Goal: Task Accomplishment & Management: Manage account settings

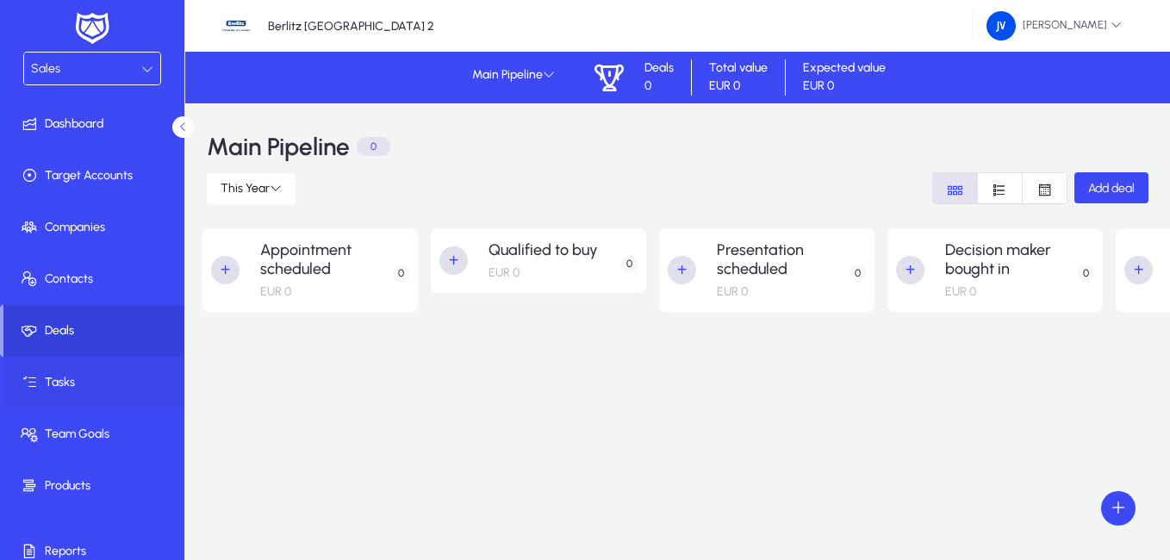
click at [96, 371] on span at bounding box center [95, 382] width 184 height 41
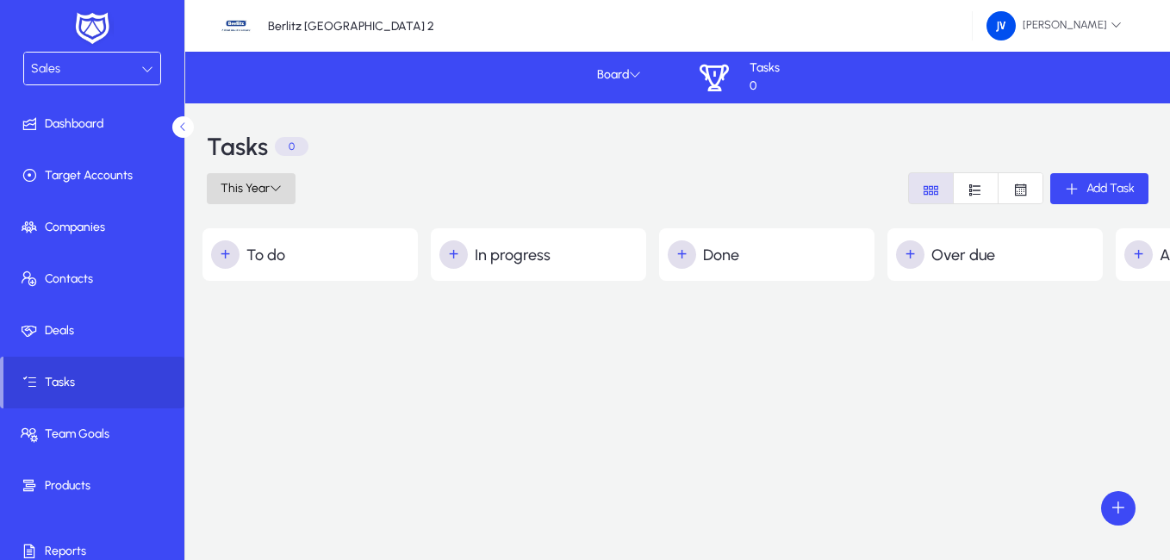
click at [276, 190] on icon at bounding box center [276, 188] width 12 height 12
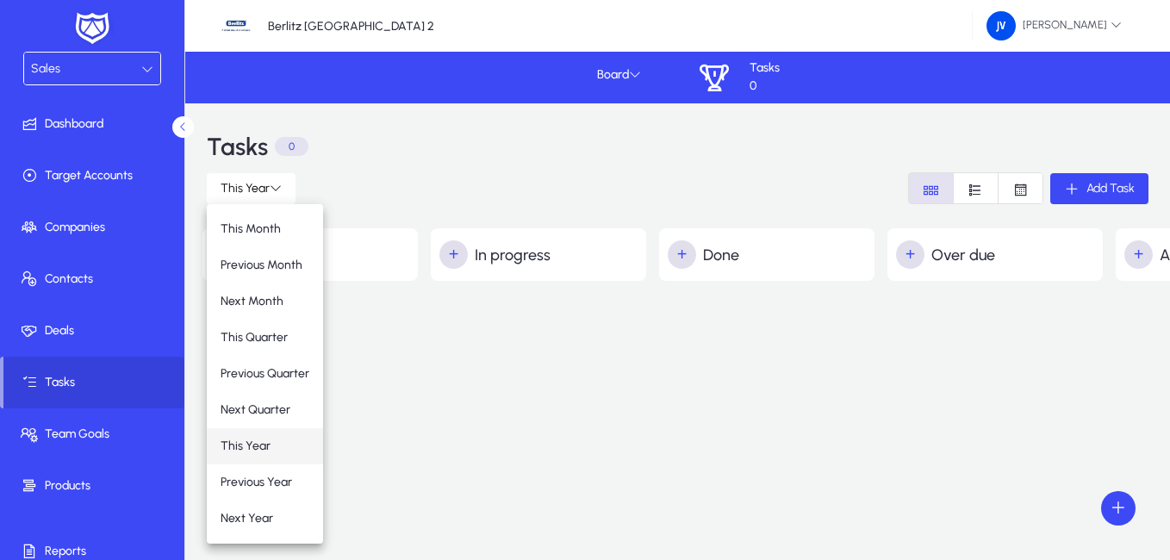
click at [270, 435] on button "This Year" at bounding box center [265, 446] width 116 height 36
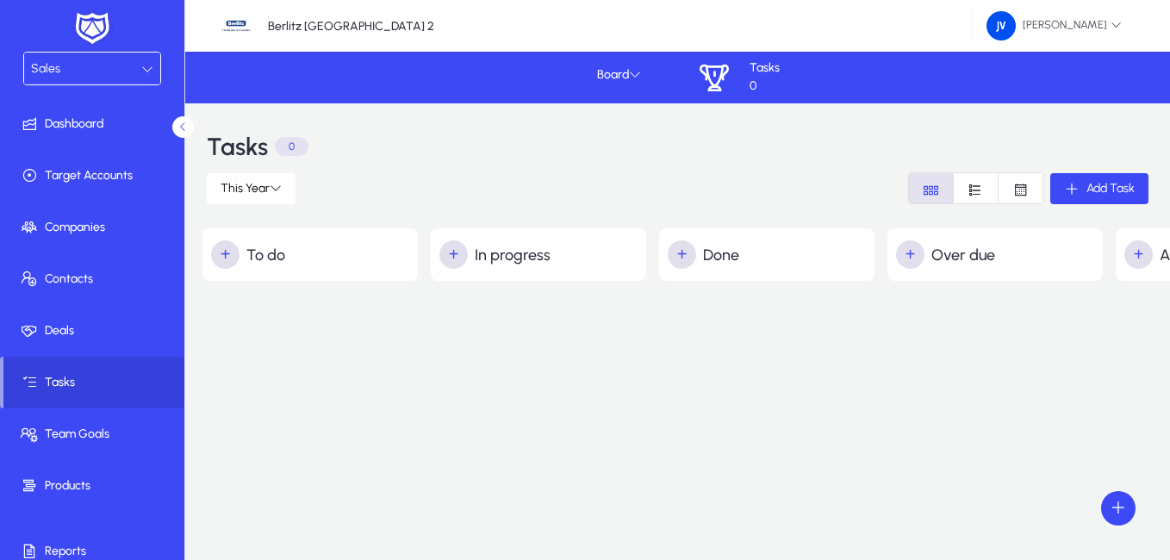
click at [554, 264] on h2 "+ In progress" at bounding box center [542, 254] width 207 height 28
click at [518, 255] on h2 "+ In progress" at bounding box center [542, 254] width 207 height 28
click at [454, 257] on span "button" at bounding box center [454, 255] width 34 height 34
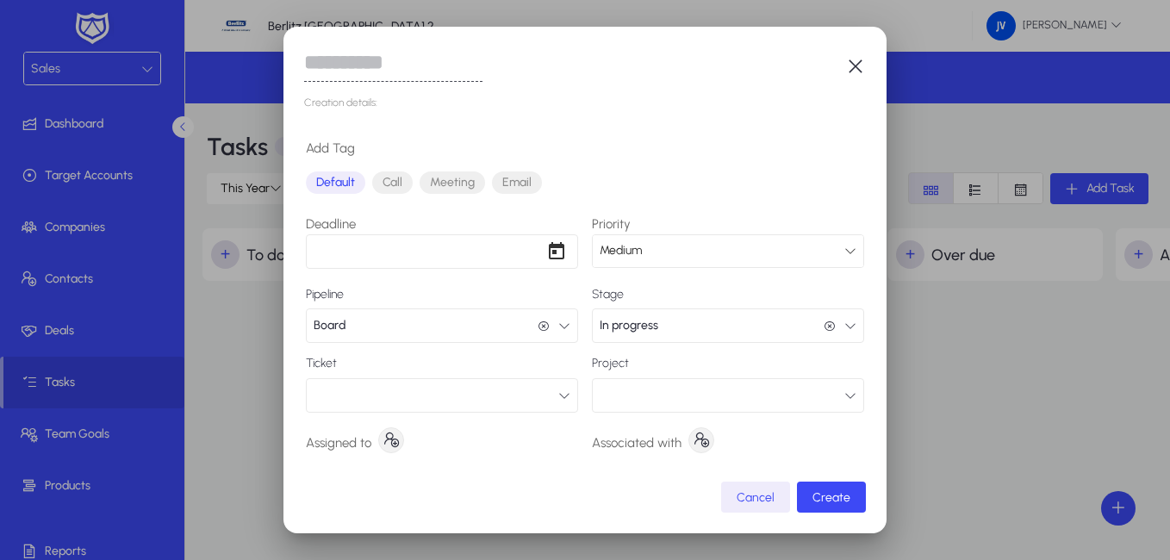
click at [866, 60] on div "Creation details: Add Tag Default Call Meeting Email Deadline Priority Medium P…" at bounding box center [584, 280] width 603 height 507
click at [857, 71] on icon "button" at bounding box center [855, 66] width 21 height 21
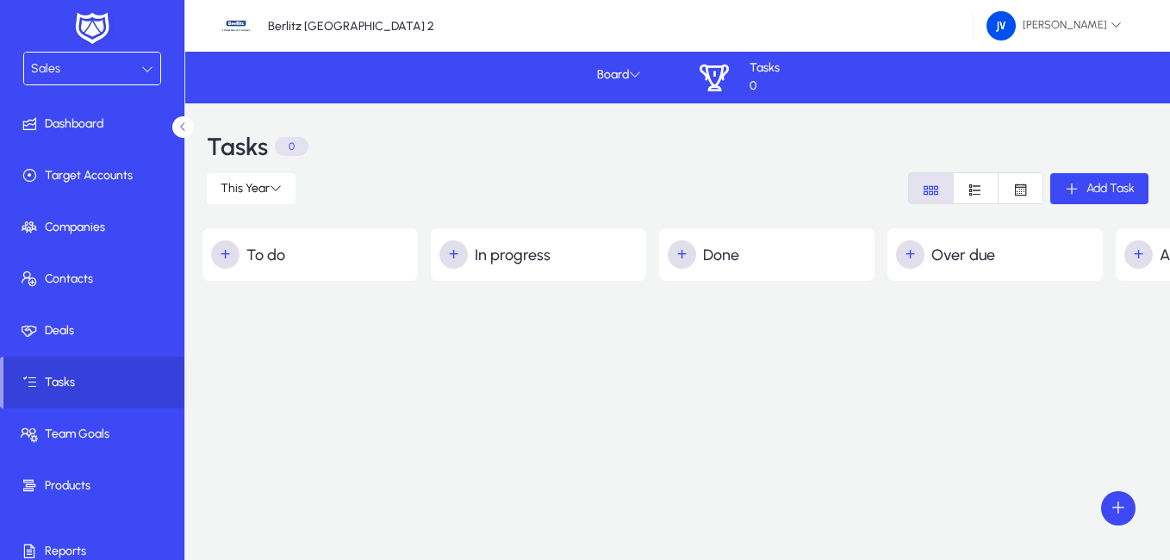
click at [1002, 180] on span "Font Style" at bounding box center [1020, 188] width 44 height 30
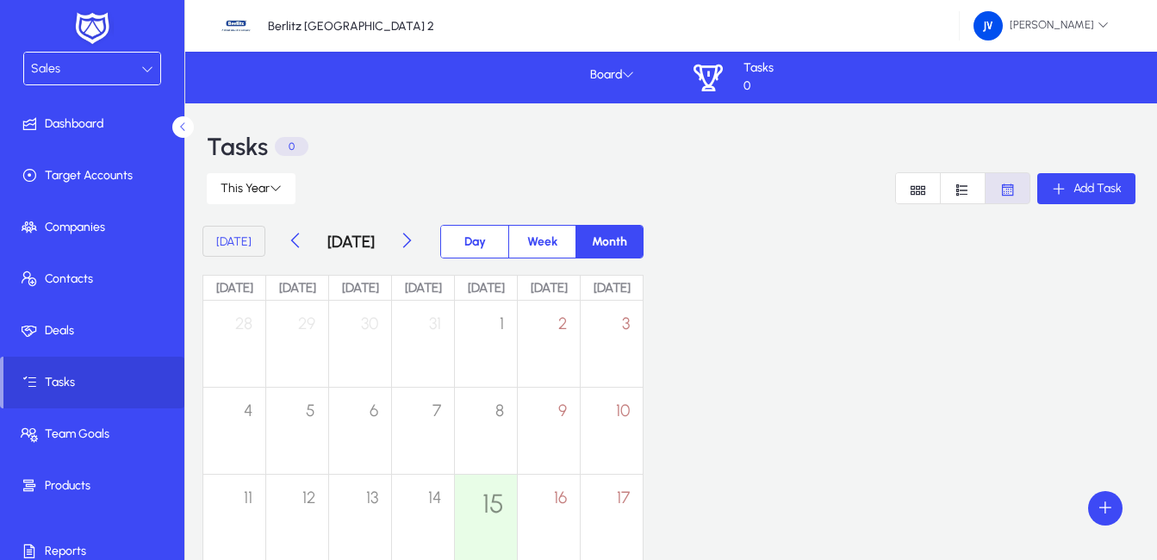
click at [1004, 187] on icon "Font Style" at bounding box center [1007, 190] width 16 height 16
click at [962, 187] on icon "Font Style" at bounding box center [962, 190] width 16 height 16
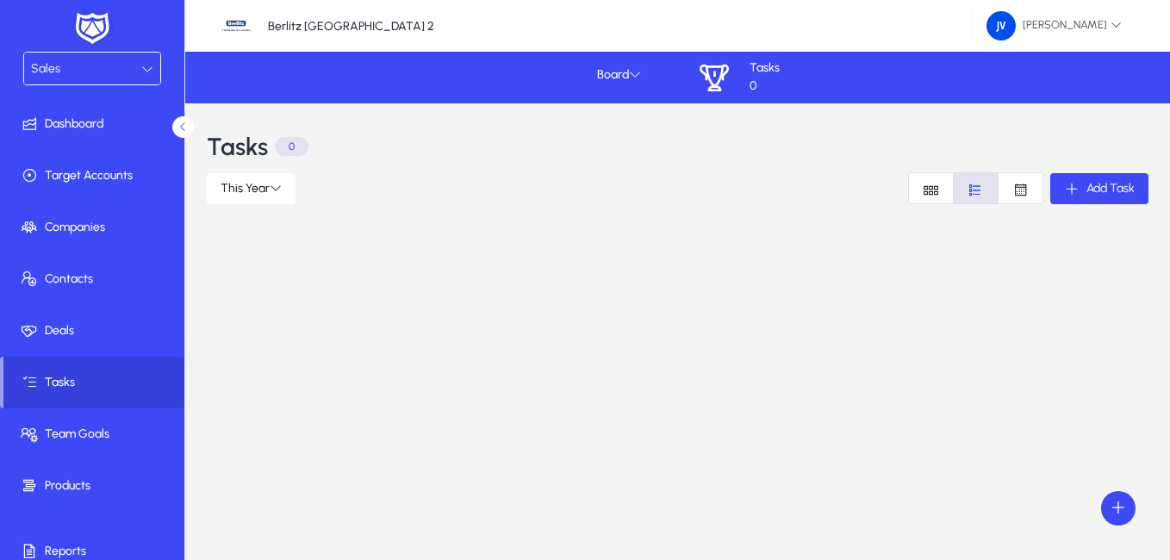
click at [924, 194] on icon "Font Style" at bounding box center [930, 190] width 16 height 16
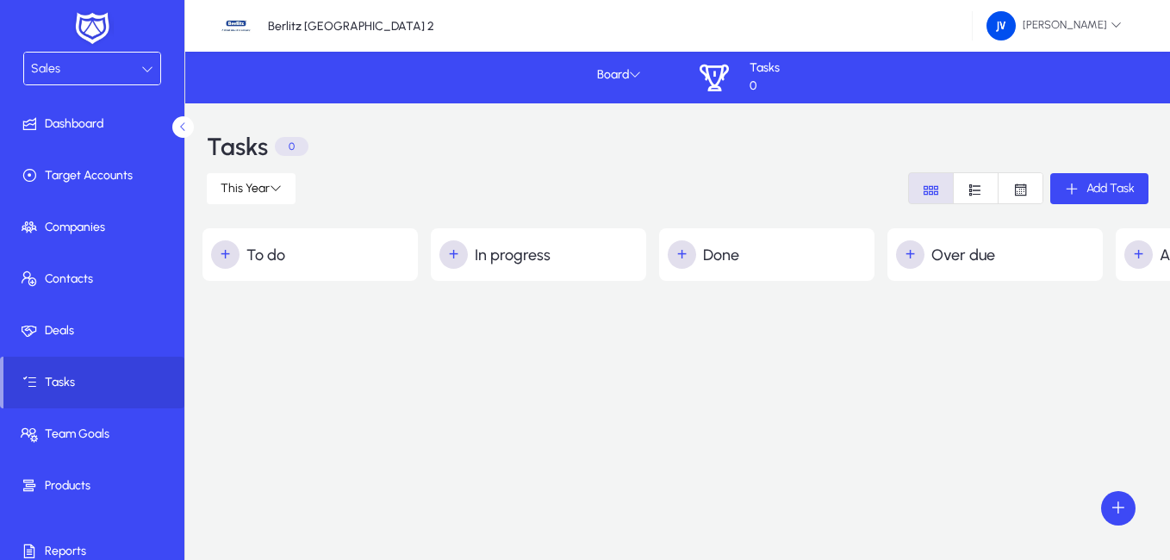
click at [977, 185] on icon "Font Style" at bounding box center [975, 190] width 16 height 16
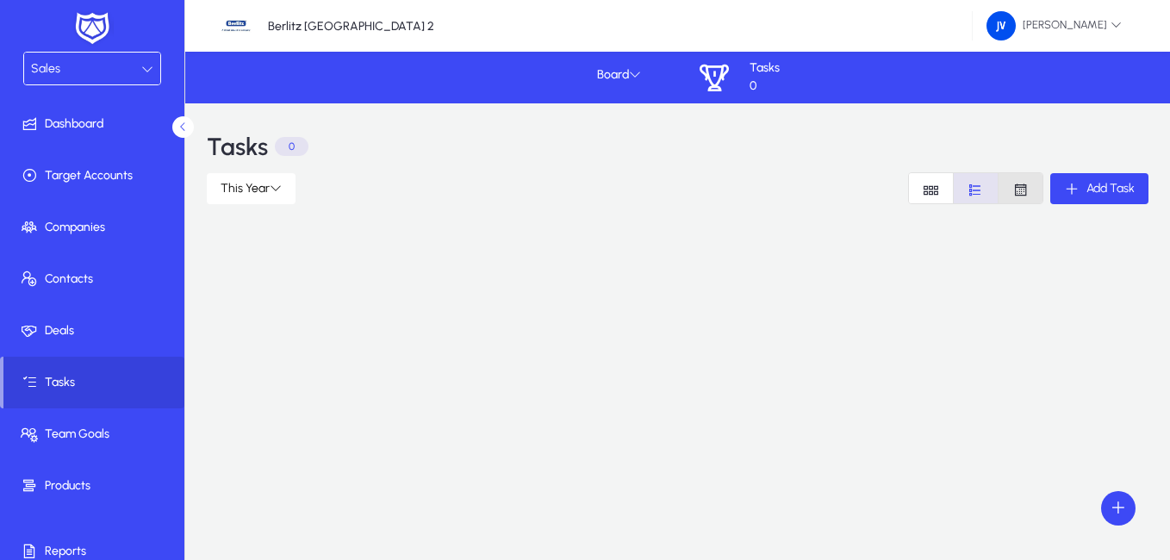
click at [1012, 187] on icon "Font Style" at bounding box center [1020, 190] width 16 height 16
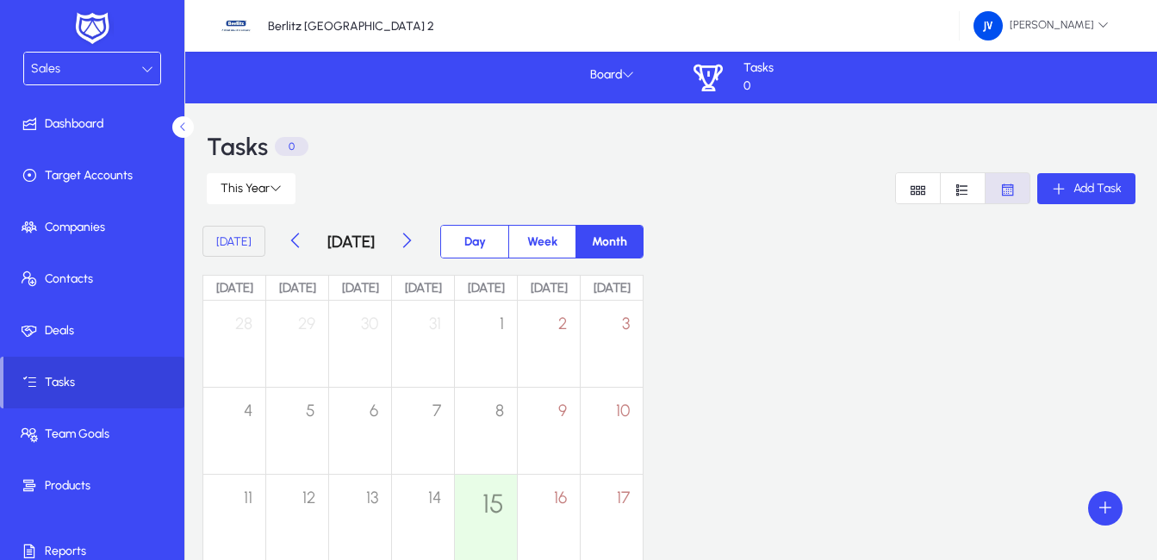
click at [146, 64] on icon at bounding box center [147, 69] width 12 height 12
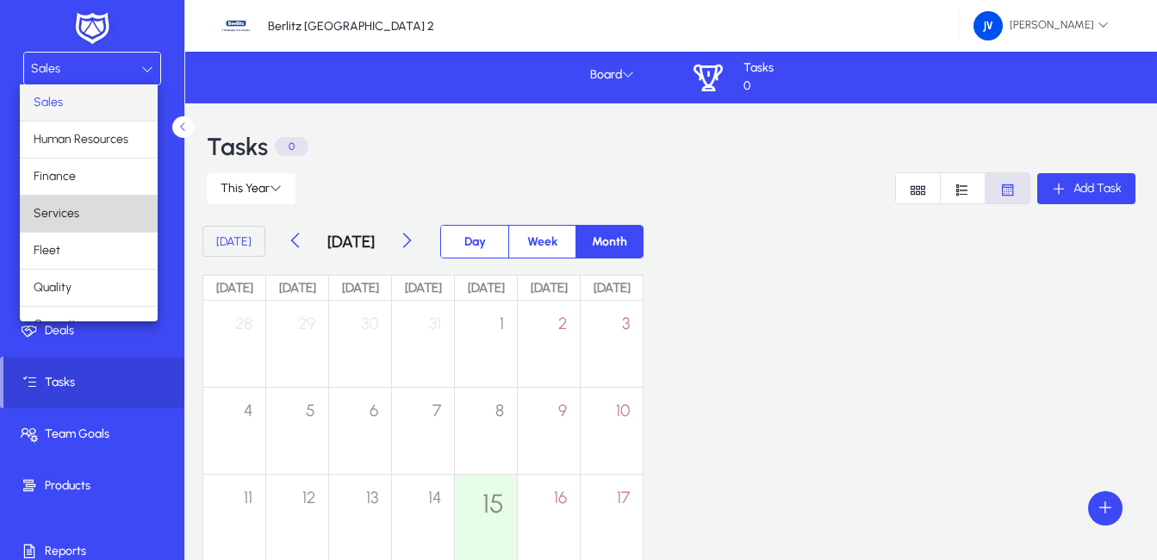
click at [94, 219] on mat-option "Services" at bounding box center [89, 213] width 138 height 36
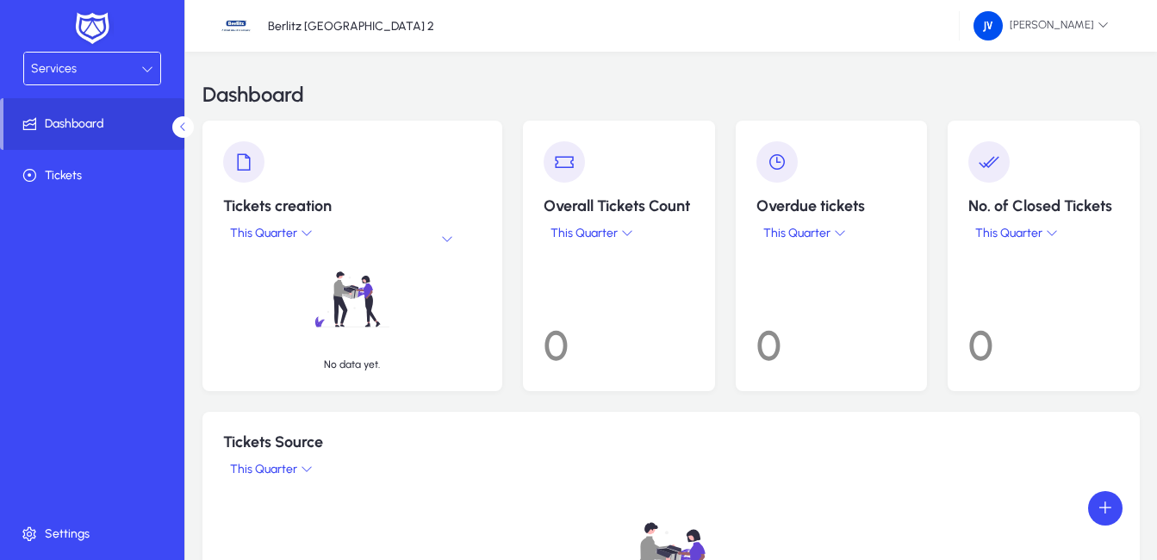
click at [150, 67] on icon at bounding box center [147, 69] width 12 height 12
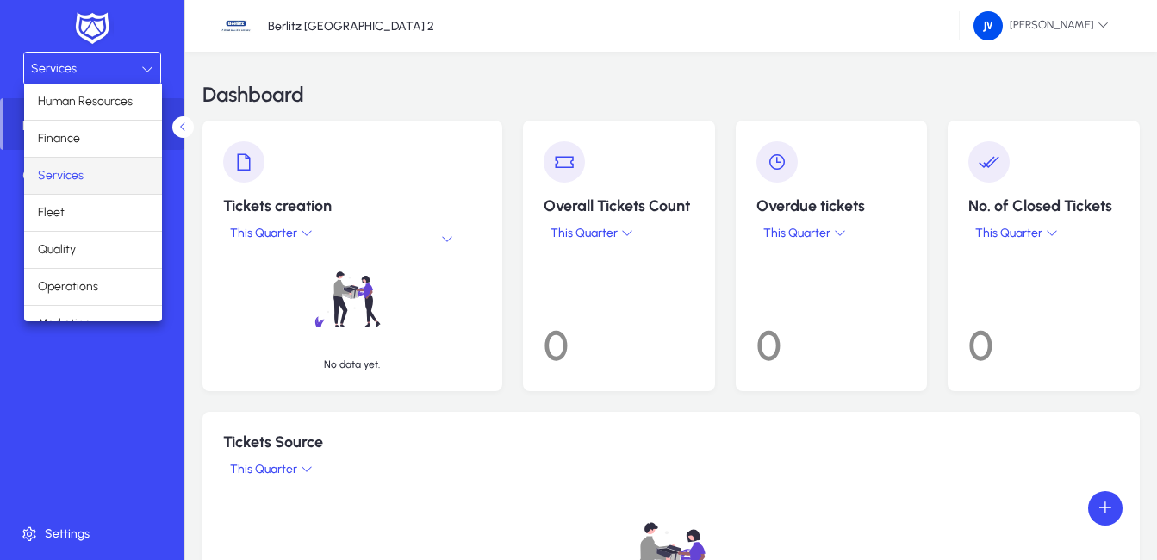
scroll to position [59, 0]
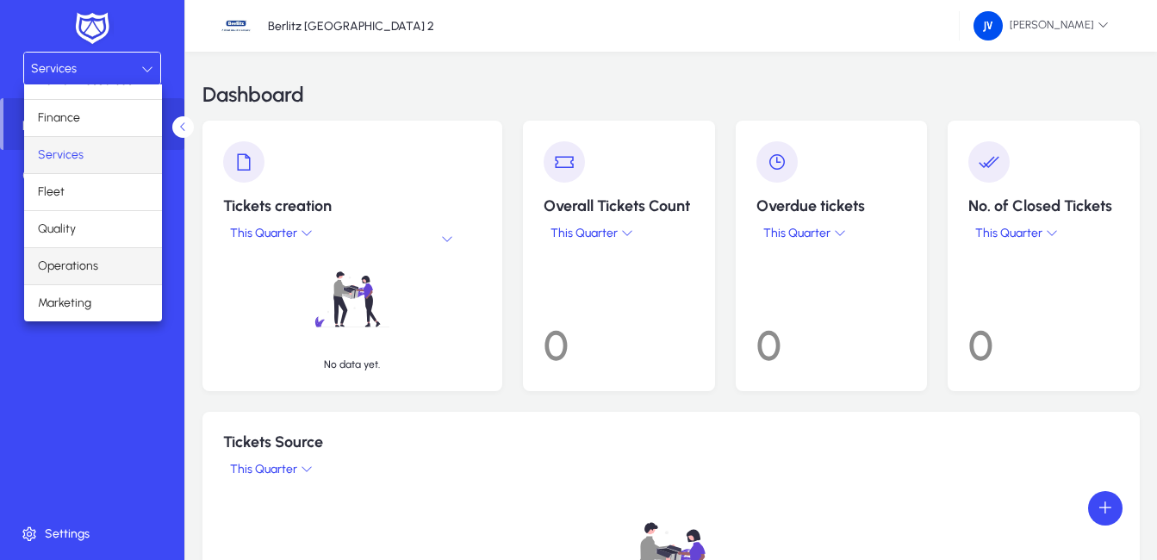
click at [93, 267] on span "Operations" at bounding box center [68, 266] width 60 height 21
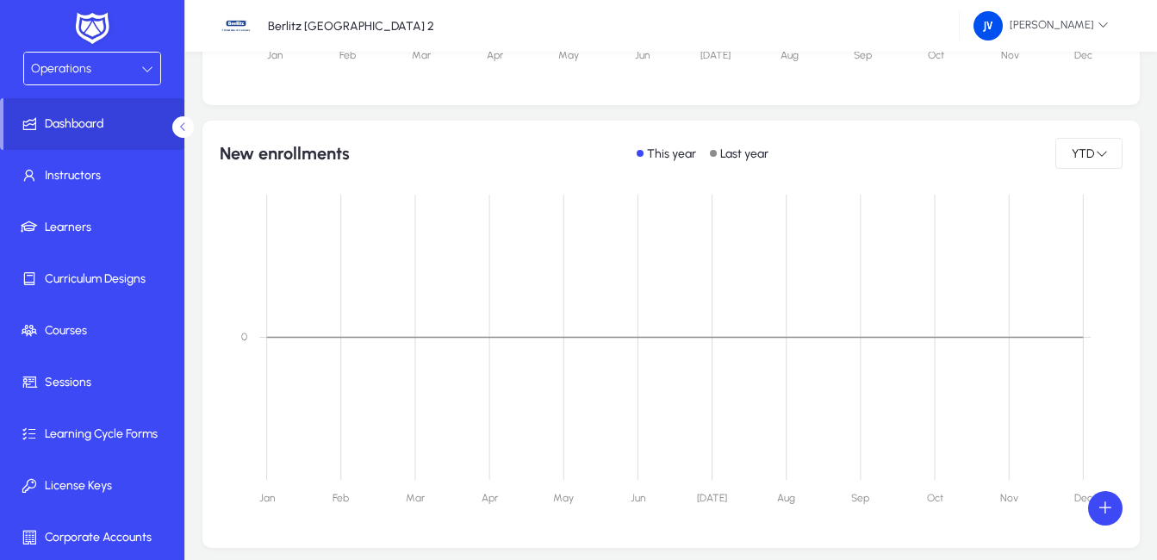
scroll to position [180, 0]
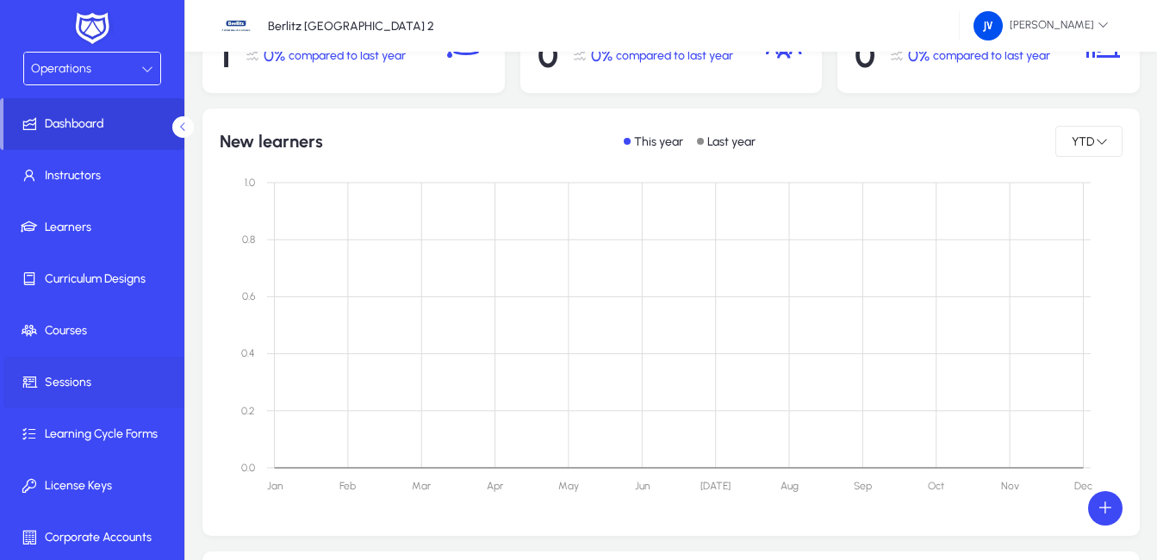
click at [86, 377] on span "Sessions" at bounding box center [95, 382] width 184 height 17
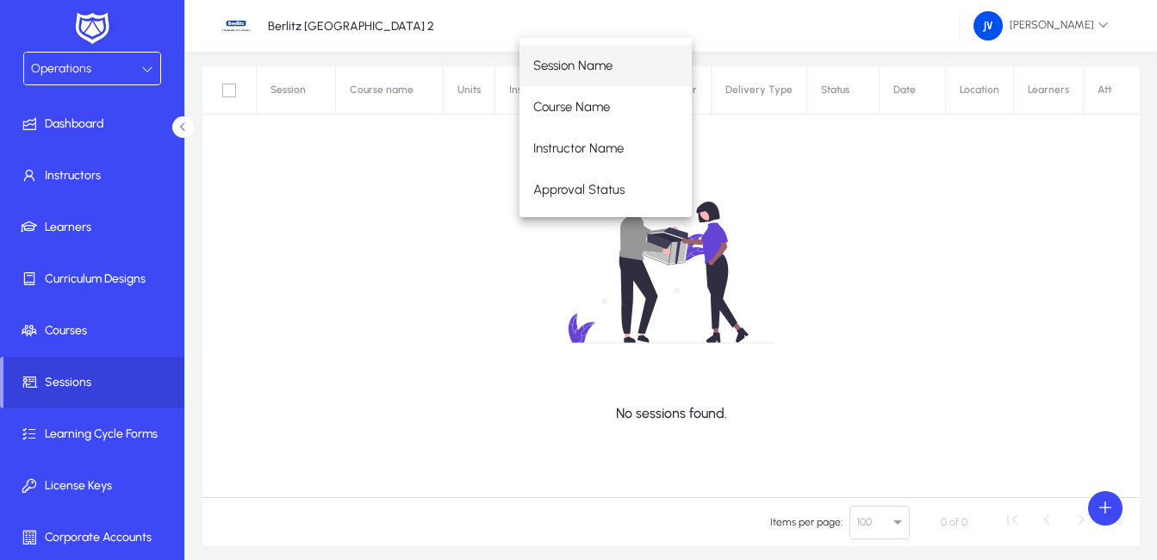
click at [437, 222] on div "No sessions found." at bounding box center [670, 281] width 937 height 431
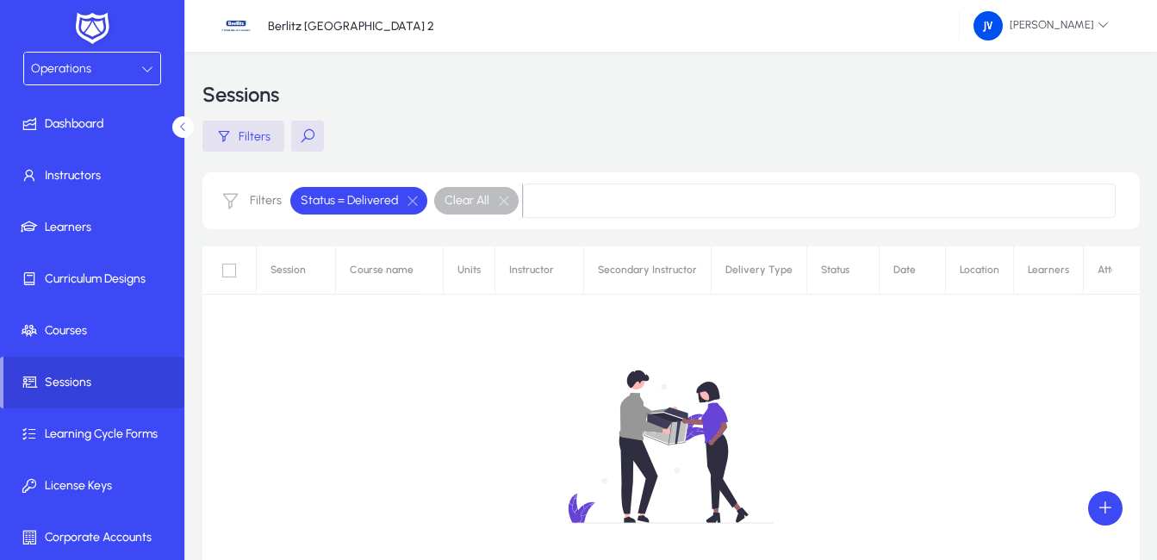
click at [150, 64] on div "Operations" at bounding box center [92, 69] width 136 height 32
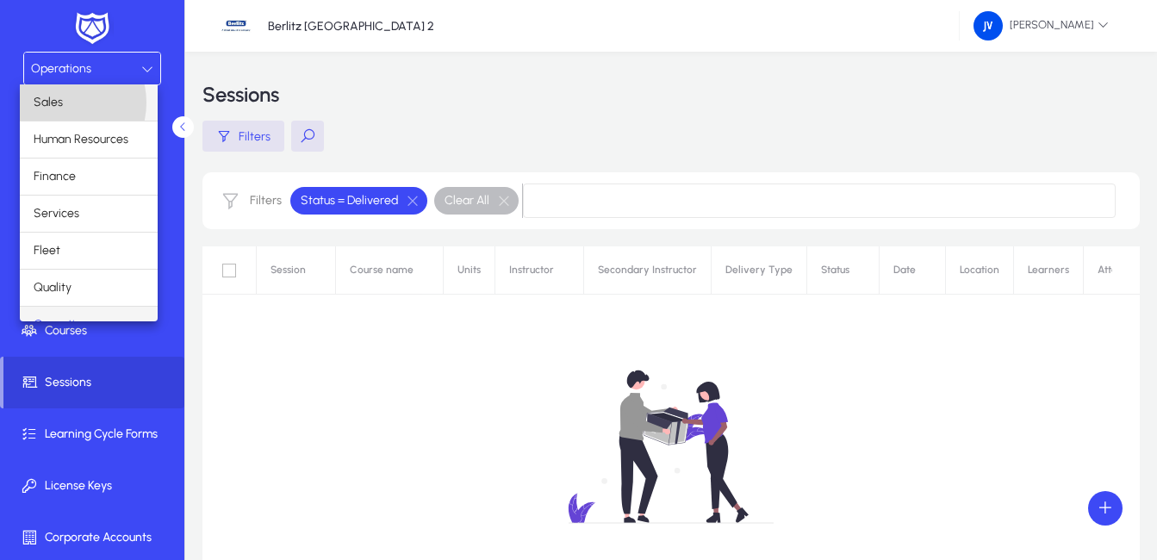
click at [60, 102] on span "Sales" at bounding box center [48, 102] width 29 height 21
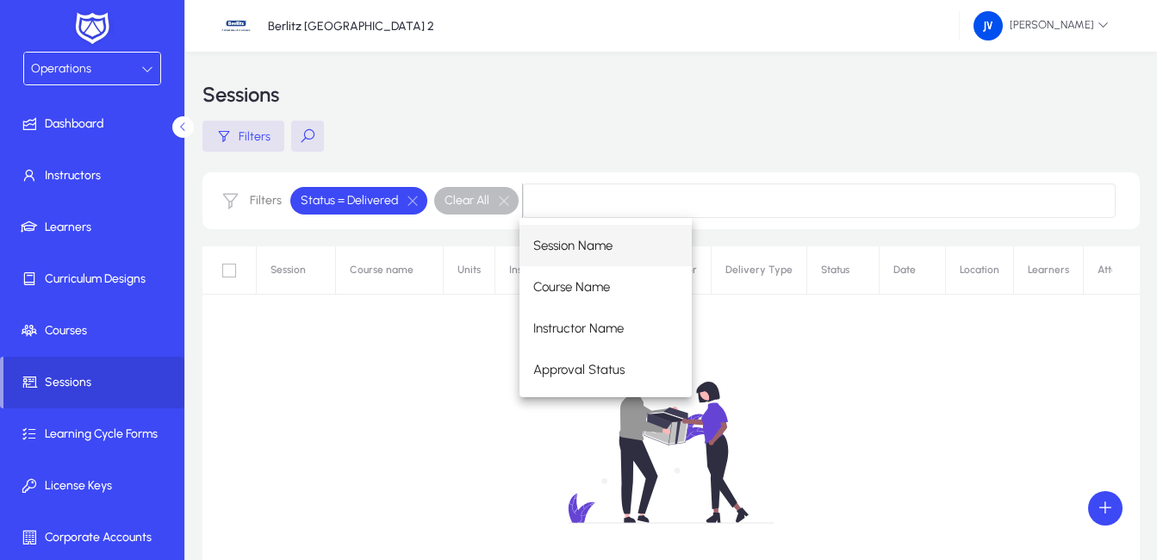
scroll to position [180, 0]
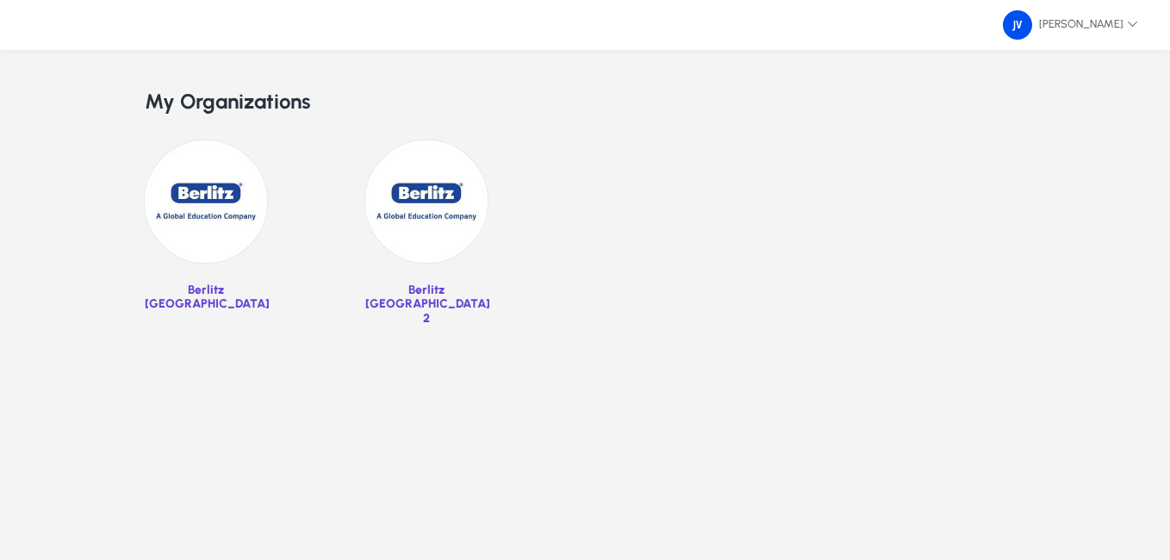
click at [191, 189] on img at bounding box center [206, 201] width 122 height 122
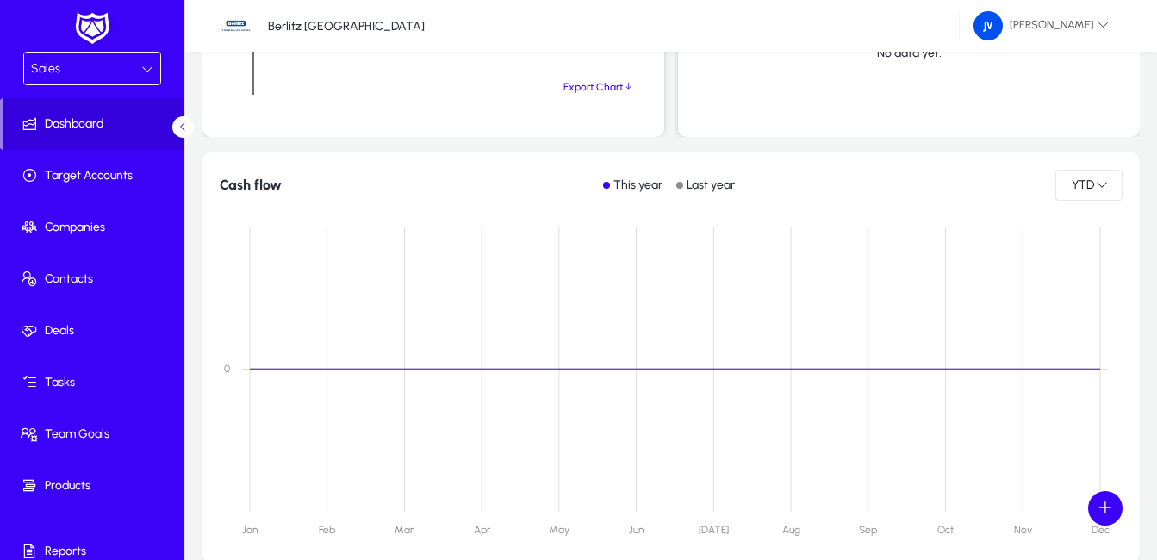
scroll to position [1824, 0]
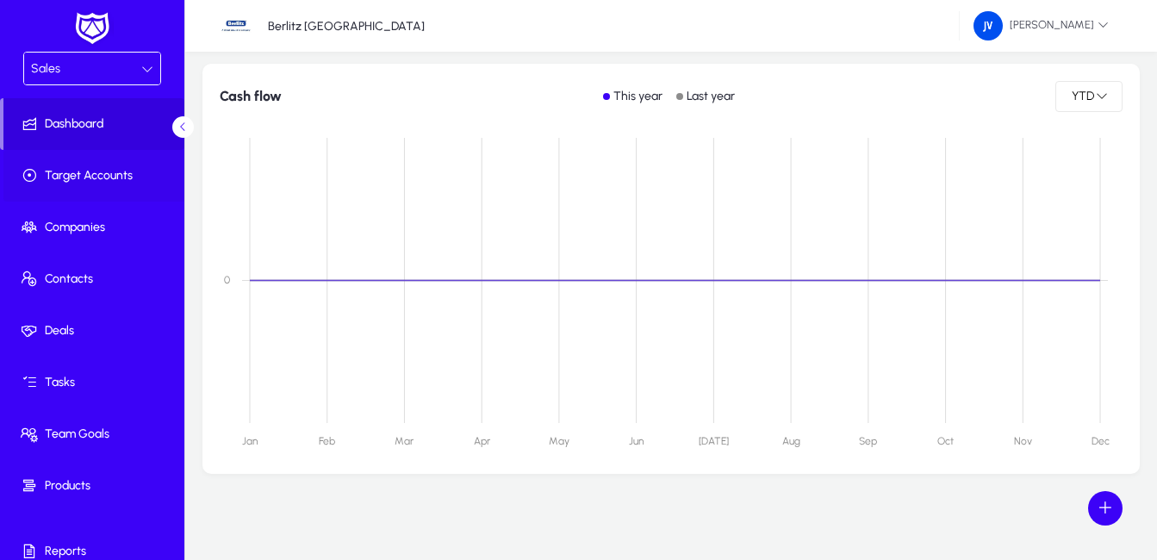
click at [85, 178] on span "Target Accounts" at bounding box center [95, 175] width 184 height 17
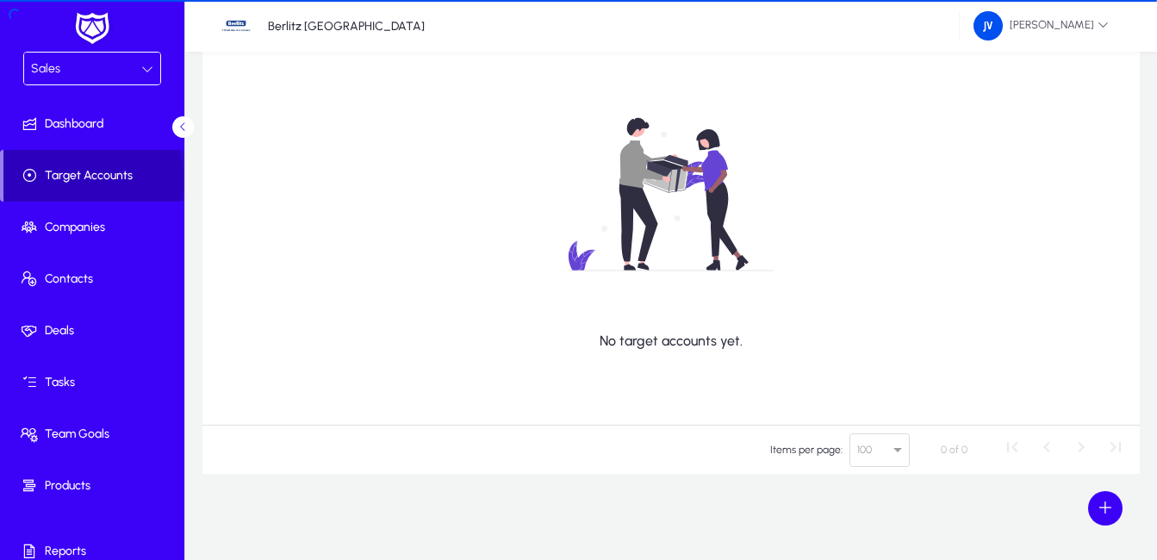
scroll to position [179, 0]
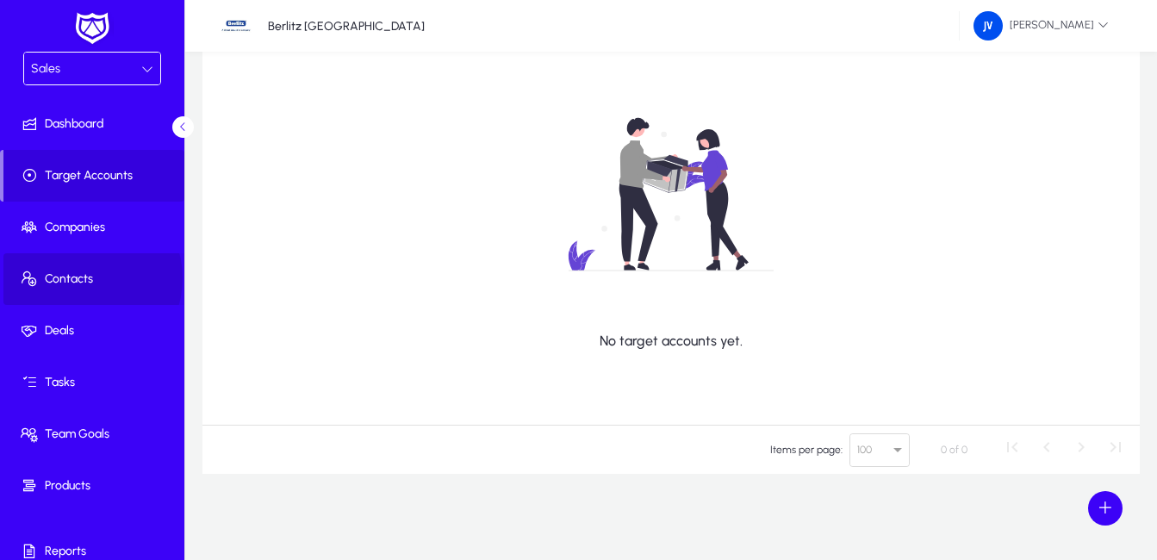
click at [83, 278] on span "Contacts" at bounding box center [95, 278] width 184 height 17
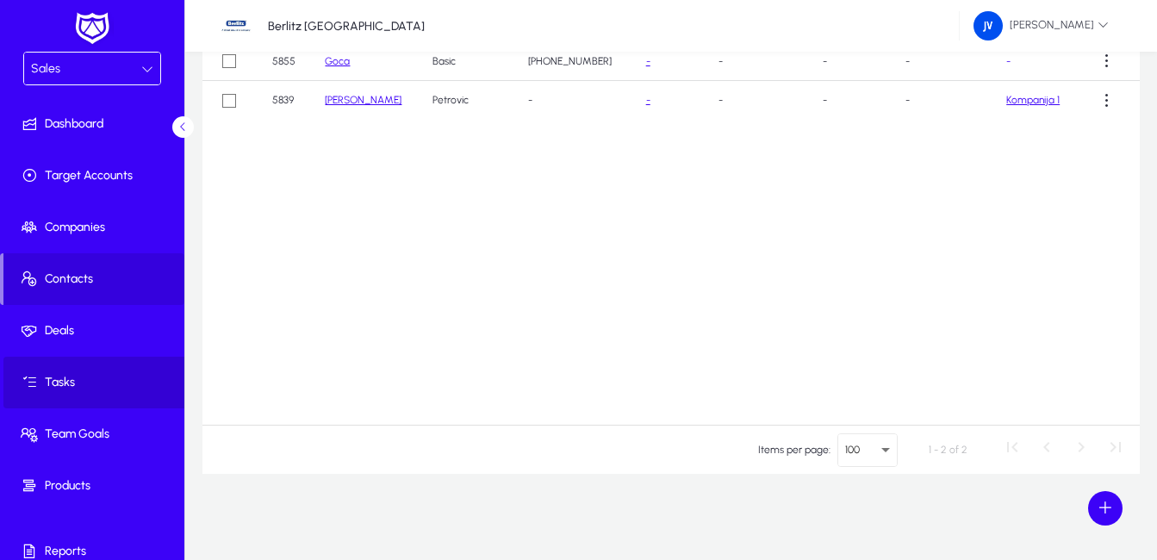
click at [102, 382] on span "Tasks" at bounding box center [95, 382] width 184 height 17
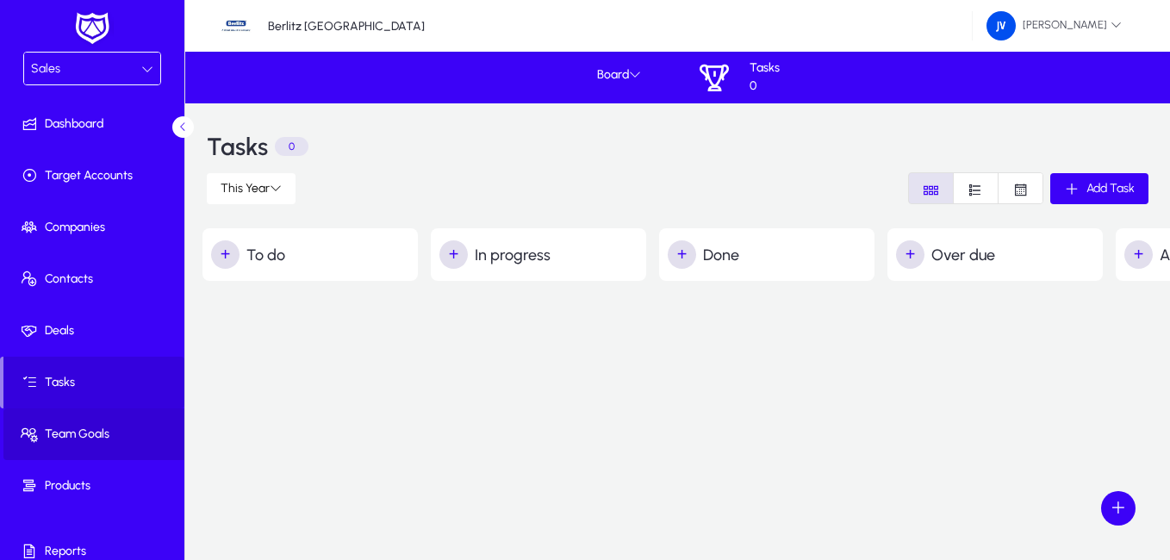
click at [108, 432] on span "Team Goals" at bounding box center [95, 433] width 184 height 17
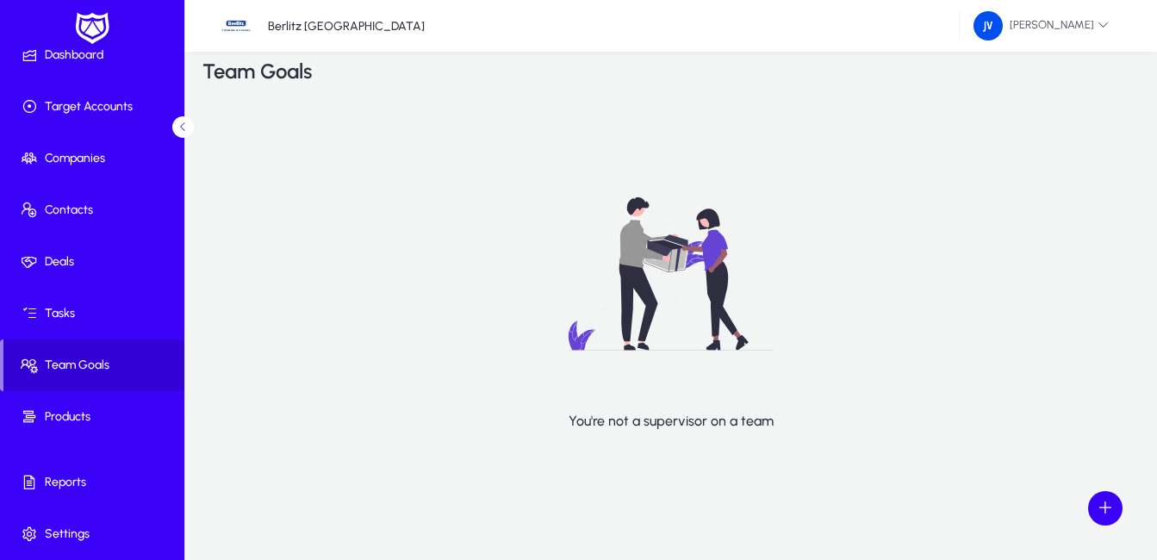
scroll to position [30, 0]
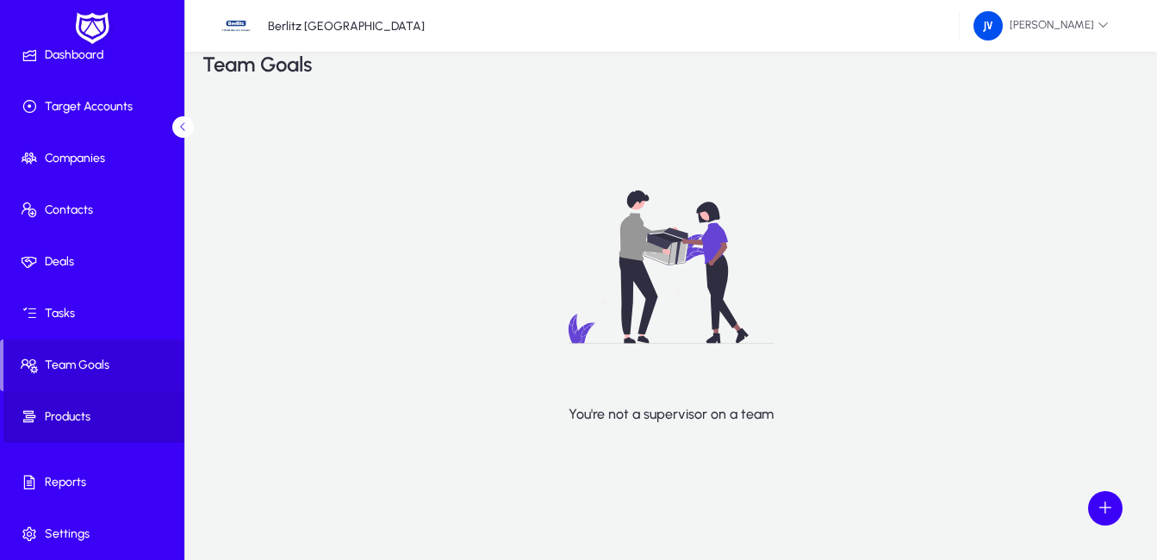
click at [114, 419] on span "Products" at bounding box center [95, 416] width 184 height 17
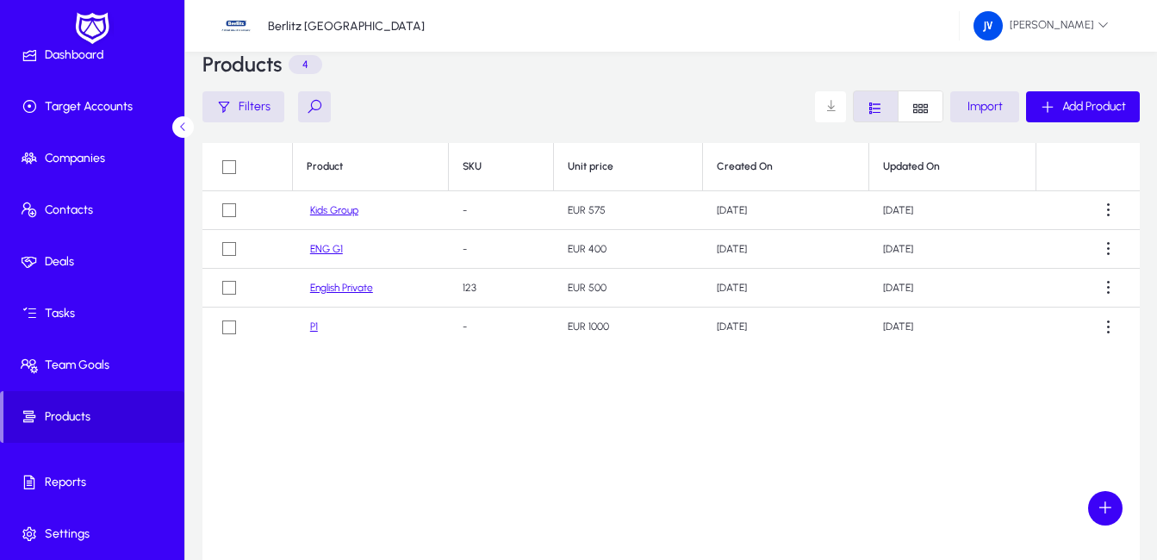
click at [344, 208] on link "Kids Group" at bounding box center [334, 210] width 48 height 13
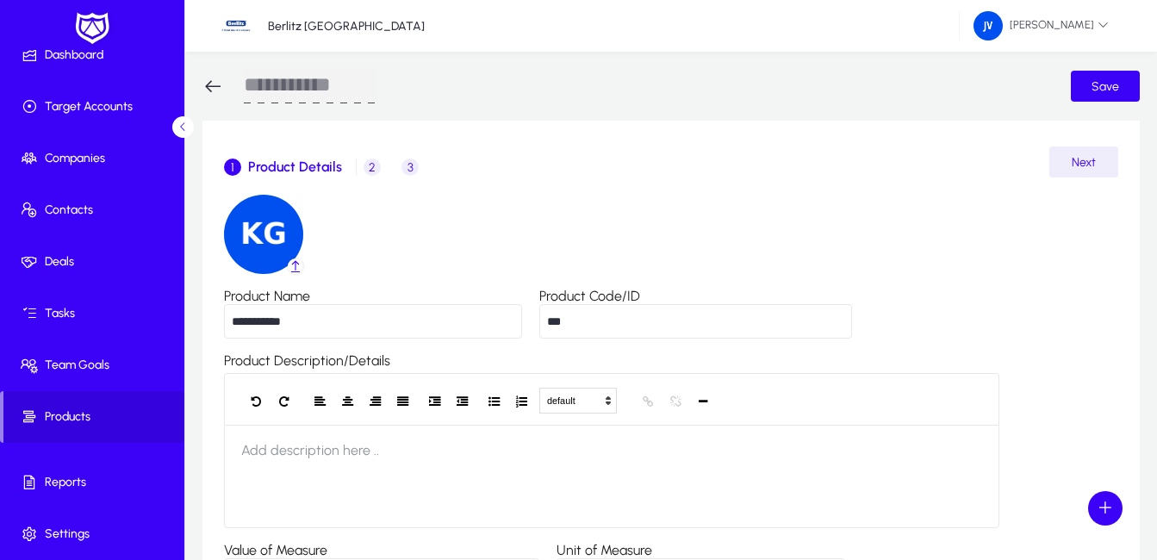
click at [369, 169] on span "2" at bounding box center [371, 166] width 17 height 17
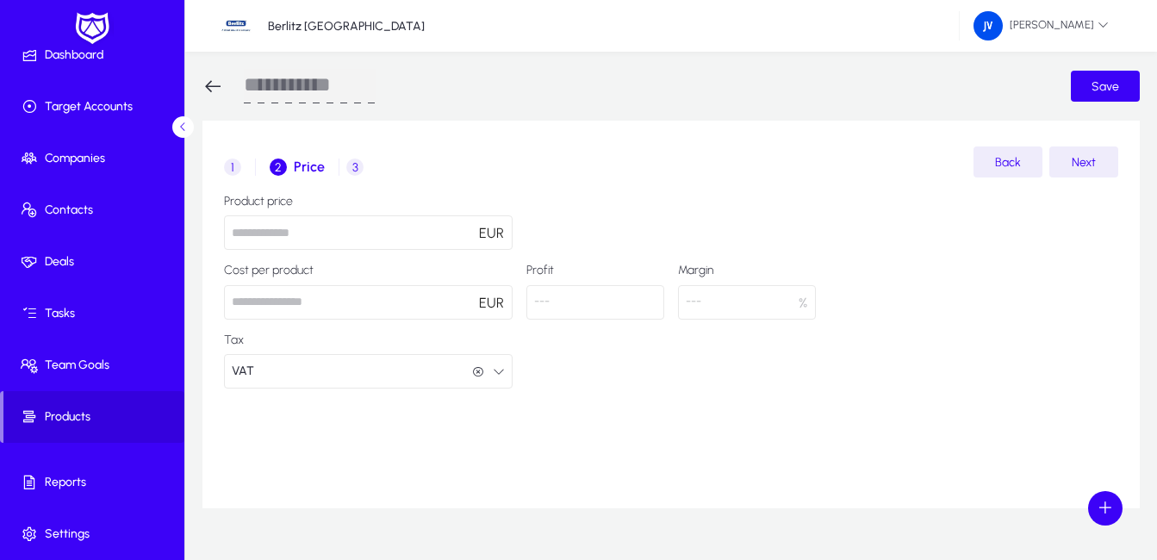
click at [357, 167] on span "3" at bounding box center [354, 166] width 17 height 17
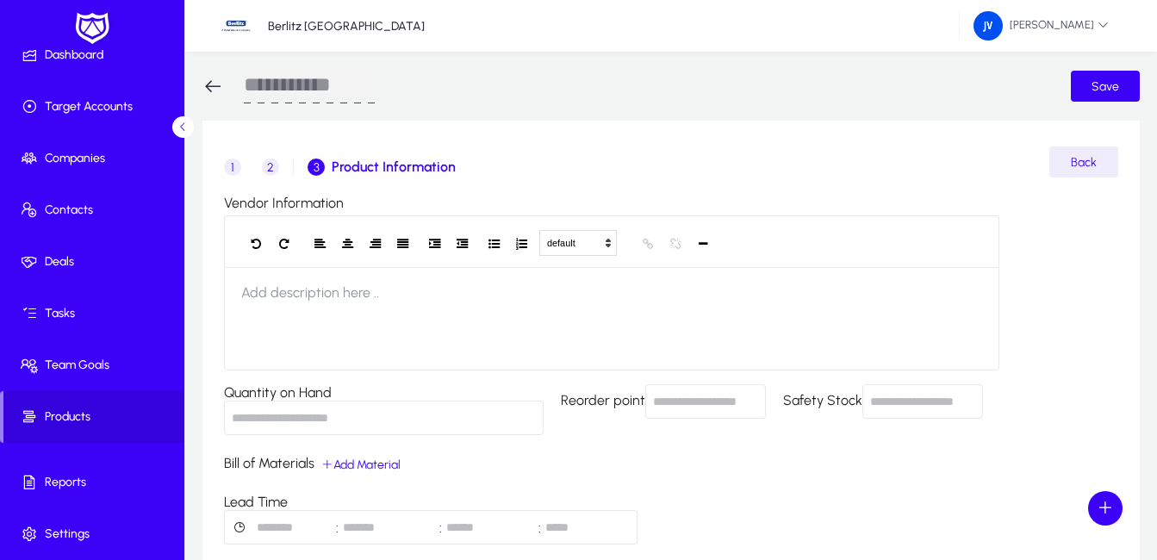
click at [272, 164] on span "2" at bounding box center [270, 166] width 17 height 17
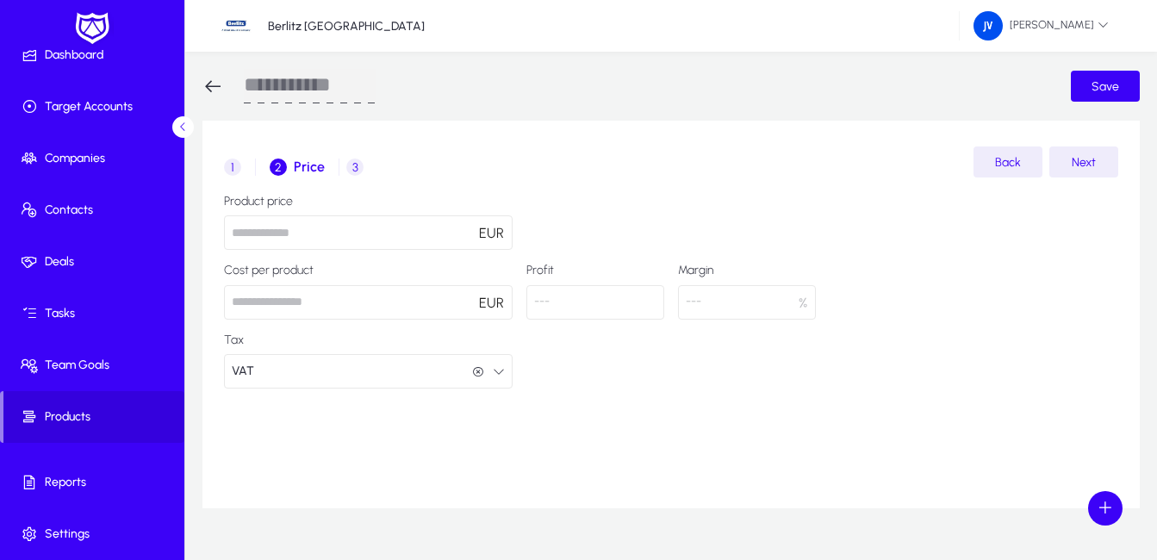
click at [233, 162] on span "1" at bounding box center [232, 166] width 17 height 17
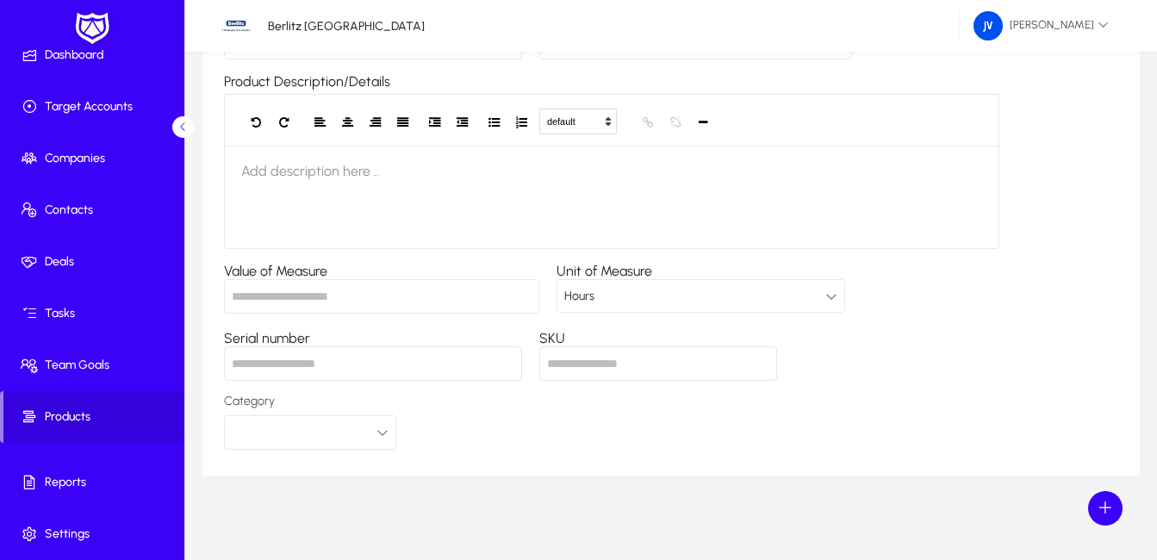
scroll to position [281, 0]
click at [837, 292] on icon at bounding box center [831, 295] width 12 height 12
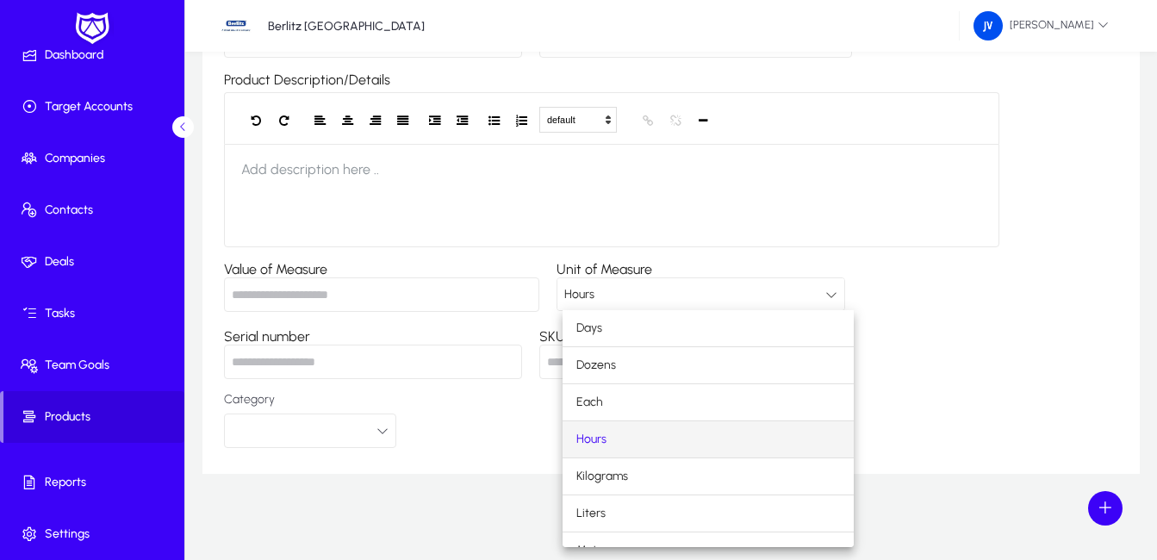
click at [900, 308] on div at bounding box center [578, 280] width 1157 height 560
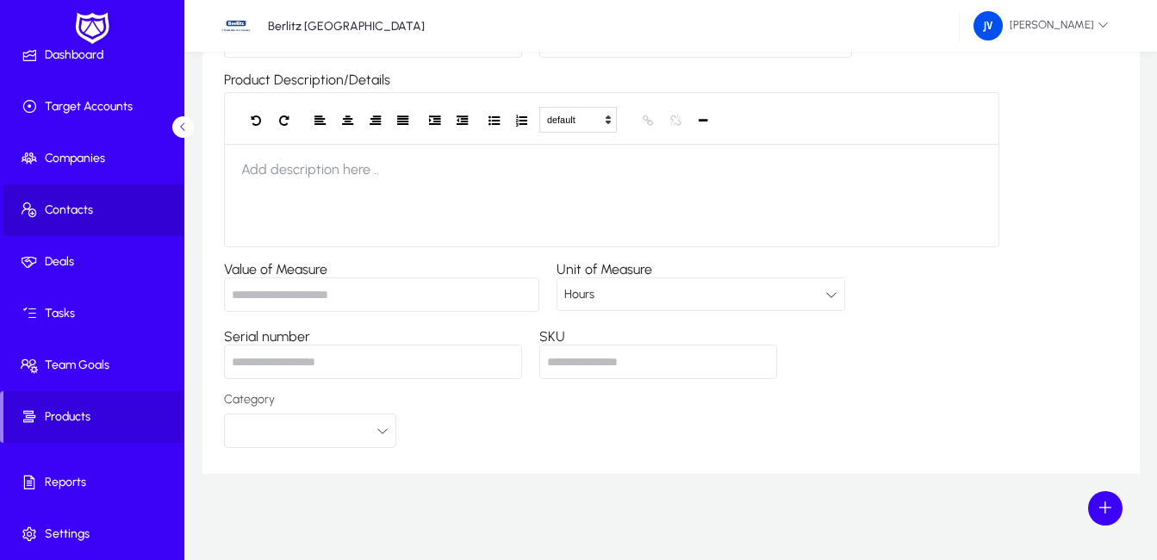
click at [105, 204] on span "Contacts" at bounding box center [95, 210] width 184 height 17
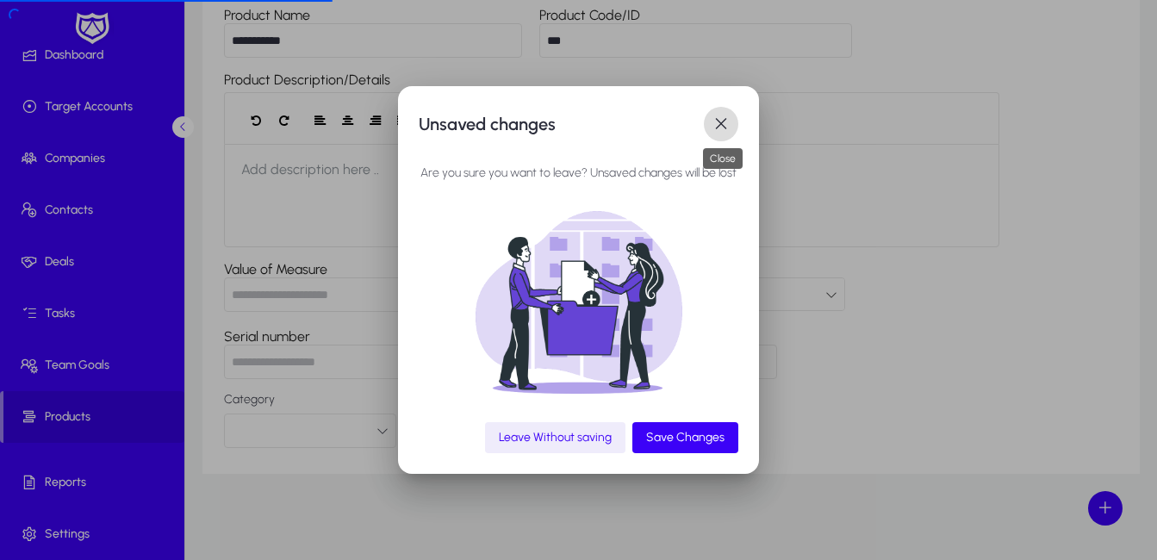
click at [730, 125] on span "button" at bounding box center [721, 124] width 34 height 34
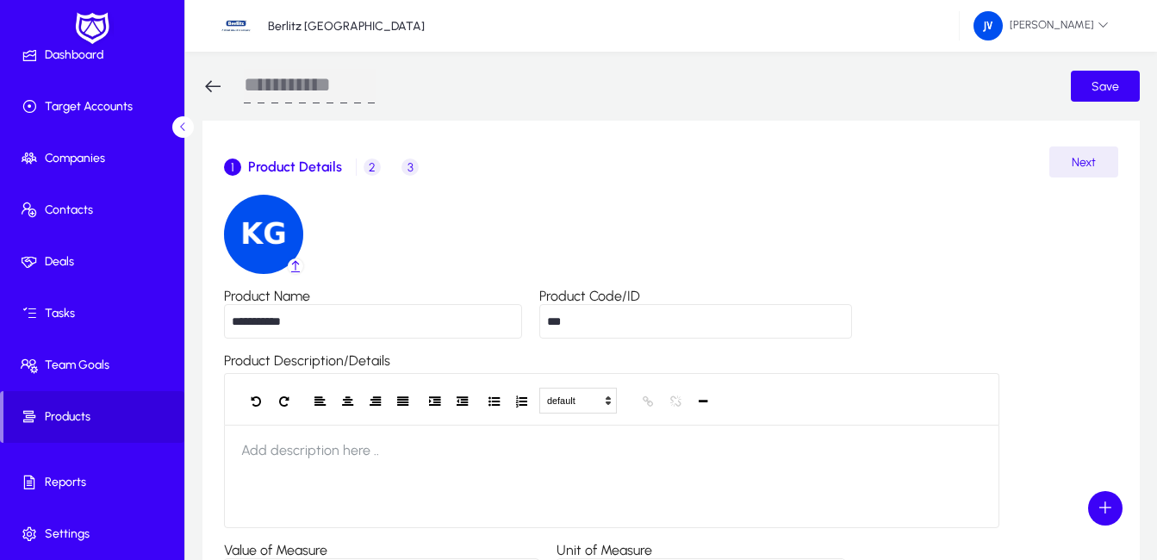
click at [371, 164] on span "2" at bounding box center [371, 166] width 17 height 17
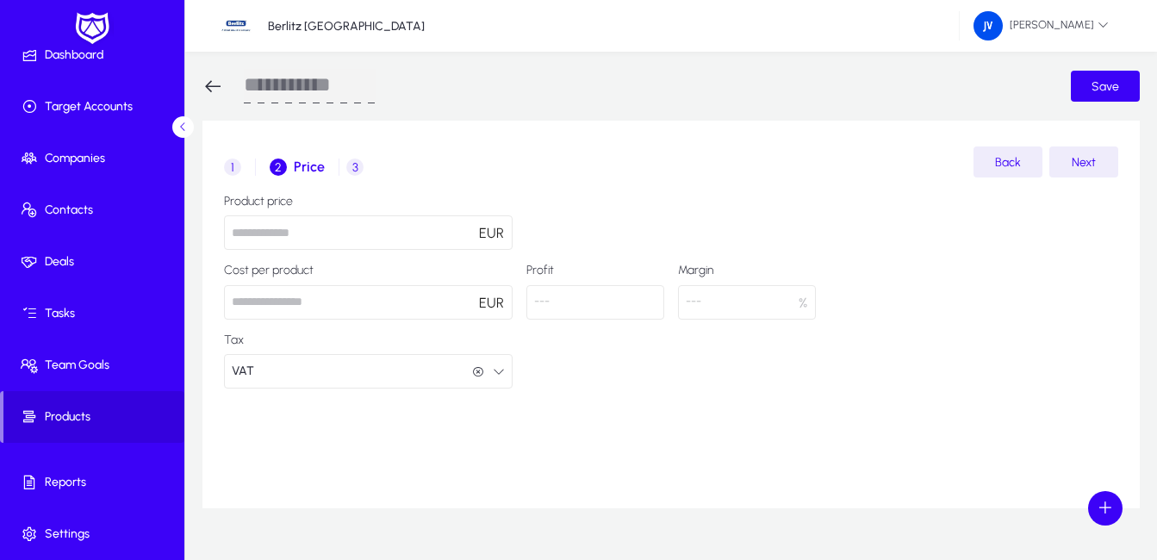
click at [357, 164] on span "3" at bounding box center [354, 166] width 17 height 17
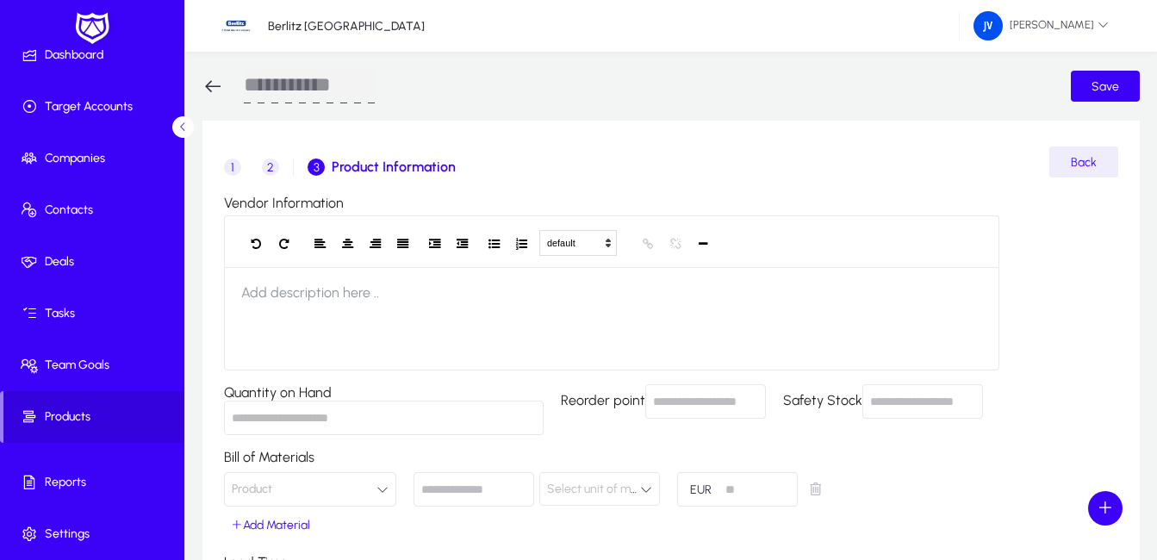
click at [238, 164] on span "1" at bounding box center [232, 166] width 17 height 17
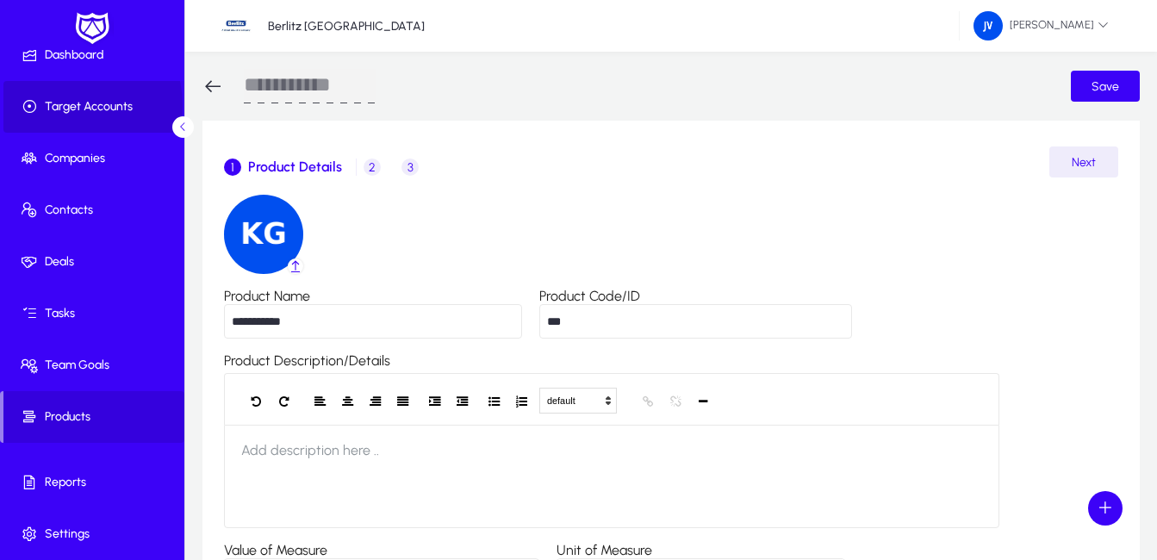
click at [65, 106] on span "Target Accounts" at bounding box center [95, 106] width 184 height 17
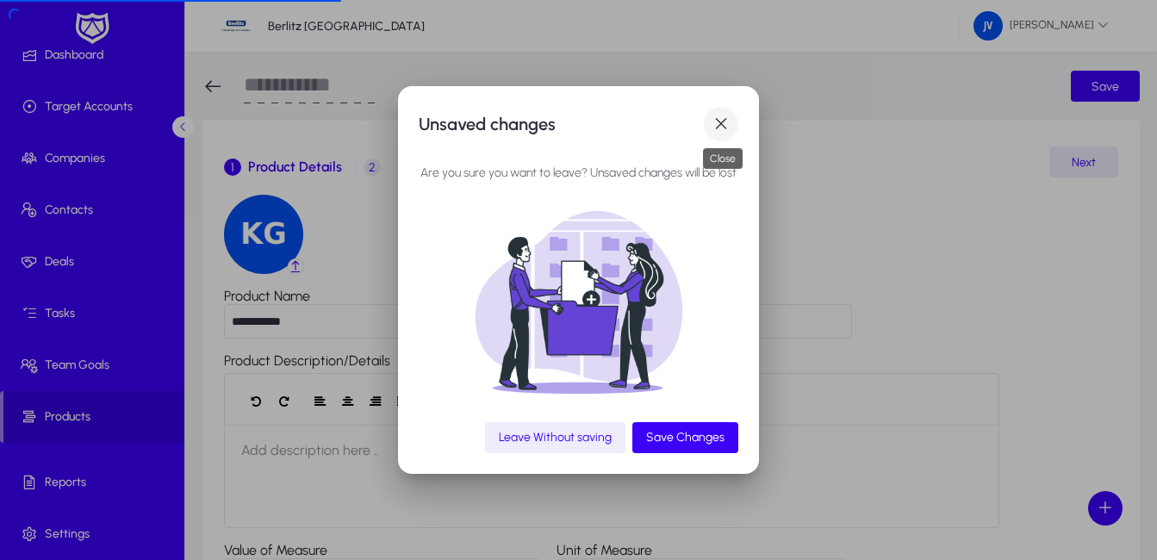
click at [717, 119] on span "button" at bounding box center [721, 124] width 34 height 34
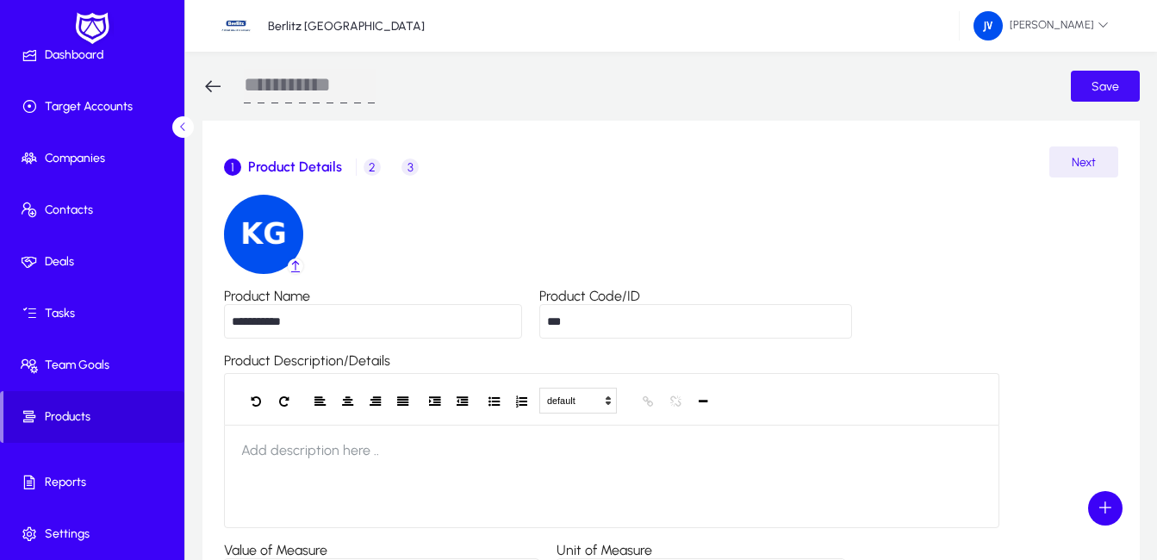
click at [1106, 80] on span "Save" at bounding box center [1105, 86] width 28 height 15
